Goal: Obtain resource: Obtain resource

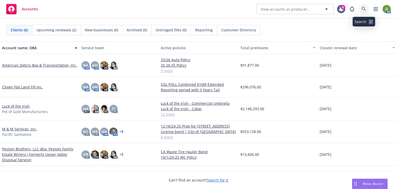
click at [363, 7] on icon at bounding box center [364, 9] width 4 height 4
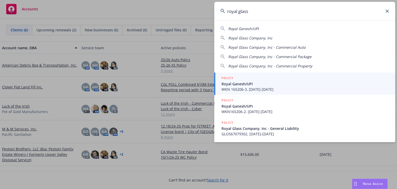
type input "royal glass"
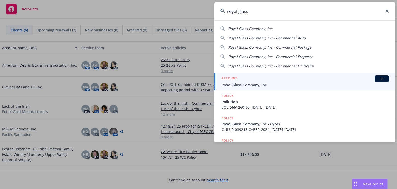
click at [245, 84] on span "Royal Glass Company, Inc" at bounding box center [306, 84] width 168 height 5
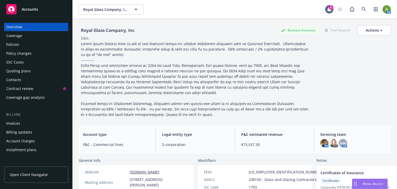
click at [27, 46] on div "Policies" at bounding box center [36, 44] width 60 height 8
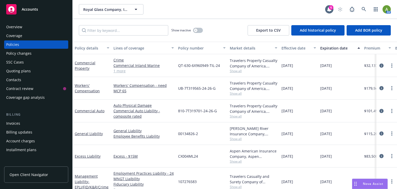
scroll to position [21, 0]
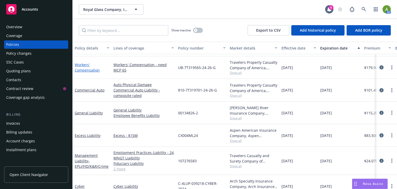
click at [84, 69] on link "Workers' Compensation" at bounding box center [87, 67] width 25 height 10
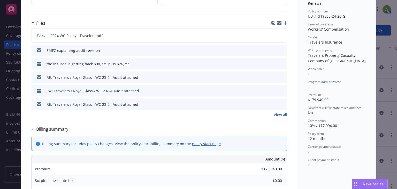
scroll to position [145, 0]
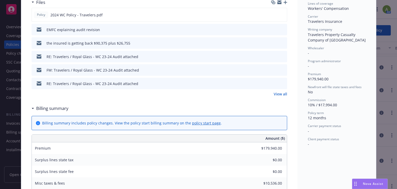
click at [281, 93] on link "View all" at bounding box center [280, 93] width 13 height 5
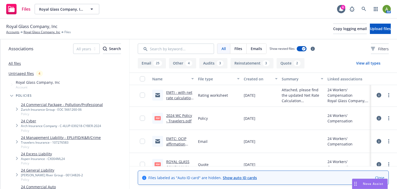
scroll to position [880, 0]
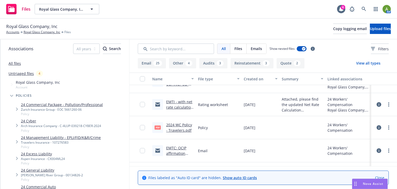
click at [183, 129] on link "2024 WC Policy - Travelers.pdf" at bounding box center [179, 127] width 26 height 10
